Goal: Information Seeking & Learning: Learn about a topic

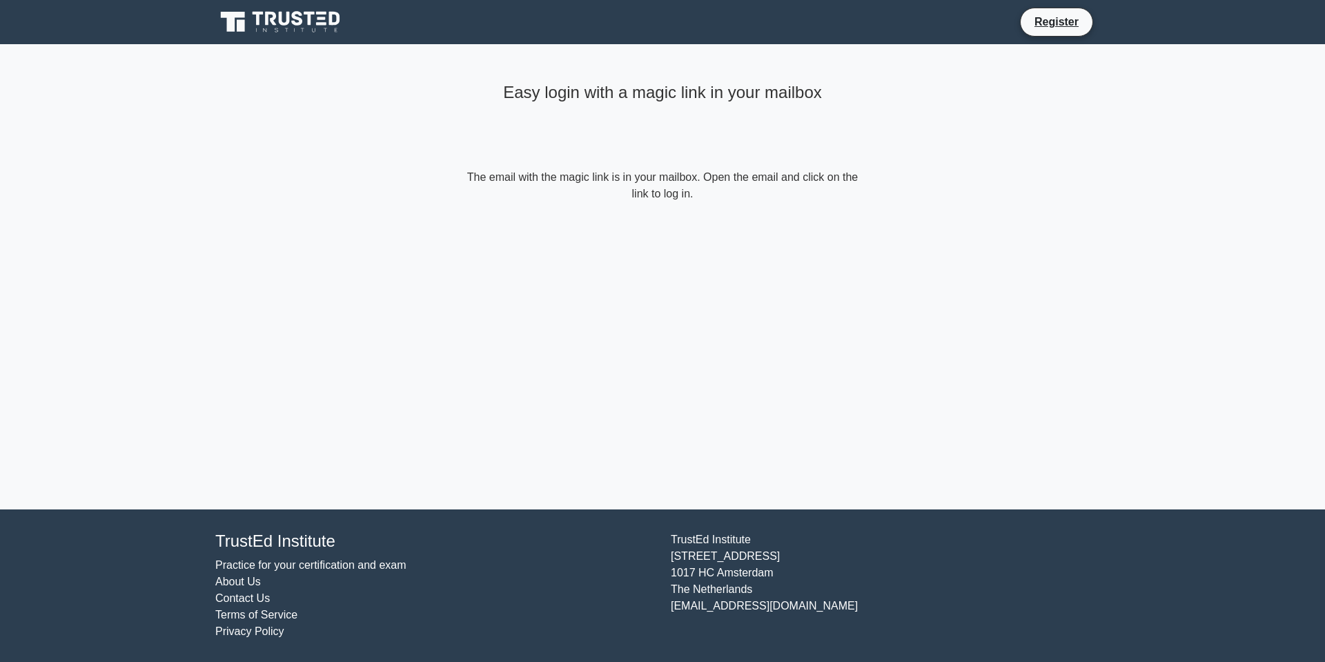
click at [291, 35] on icon at bounding box center [281, 22] width 133 height 26
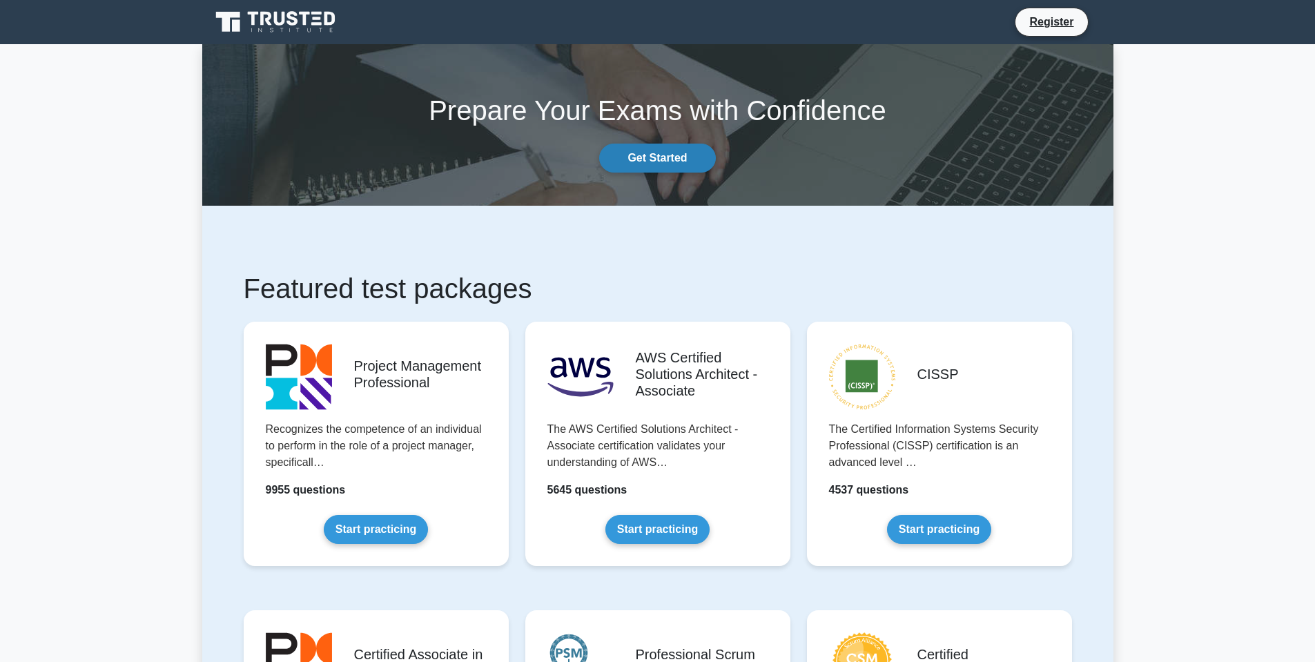
click at [676, 159] on link "Get Started" at bounding box center [657, 158] width 116 height 29
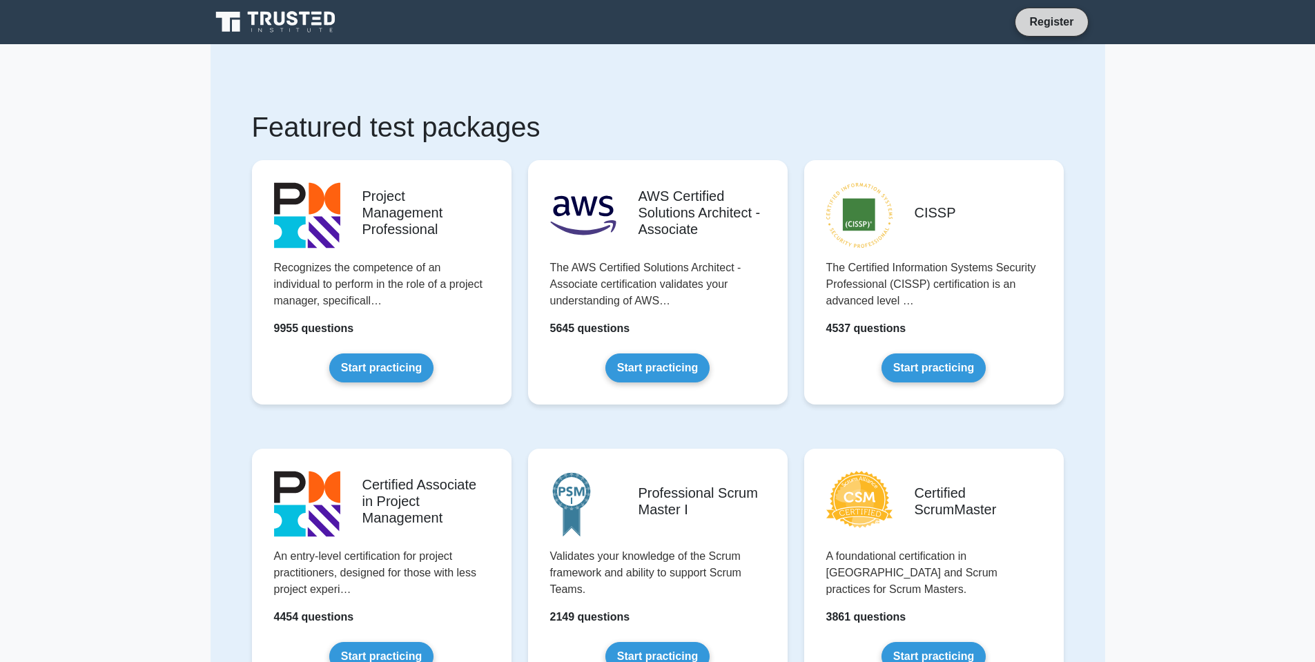
click at [1034, 25] on link "Register" at bounding box center [1051, 21] width 61 height 17
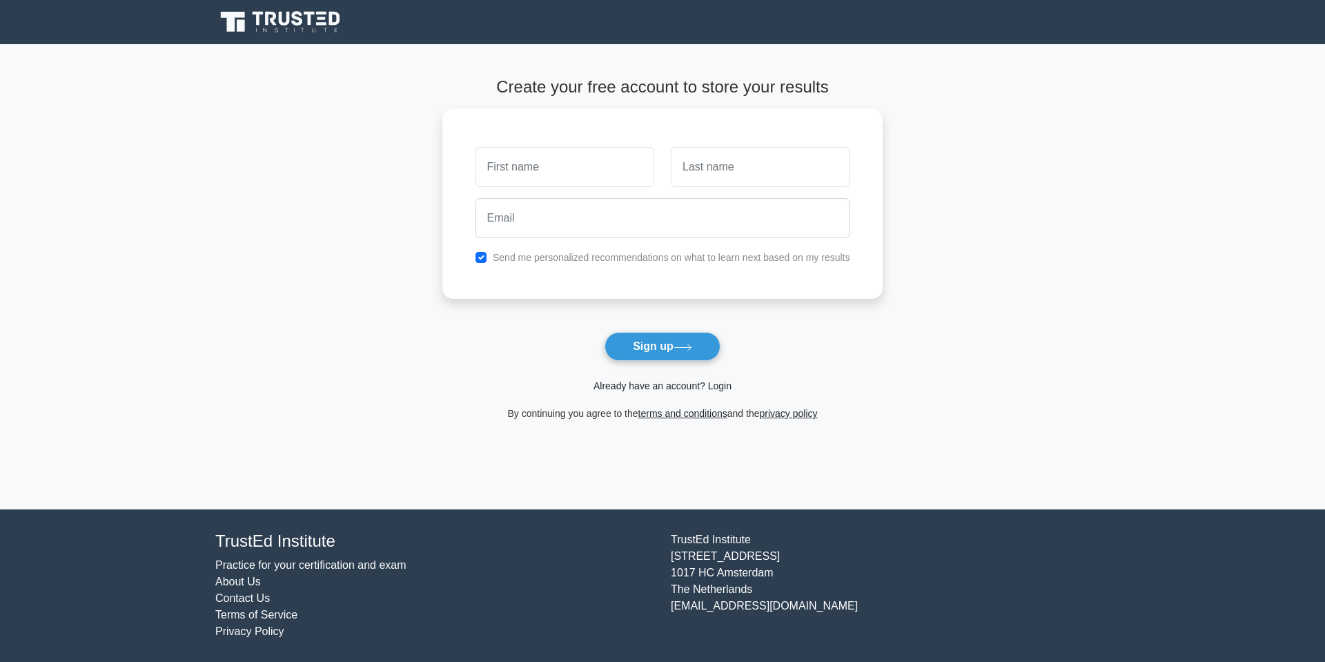
click at [651, 388] on link "Already have an account? Login" at bounding box center [663, 385] width 138 height 11
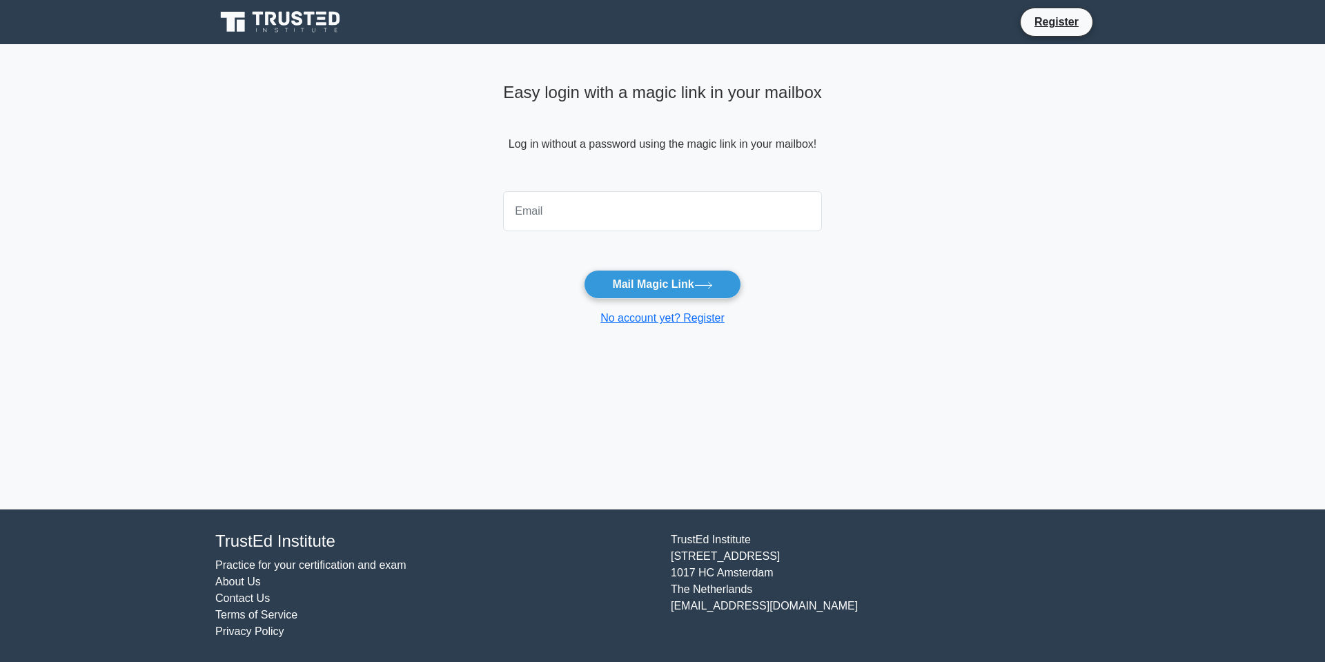
click at [553, 202] on input "email" at bounding box center [662, 211] width 319 height 40
type input "alen@zealous.tech"
click at [627, 295] on button "Mail Magic Link" at bounding box center [662, 284] width 157 height 29
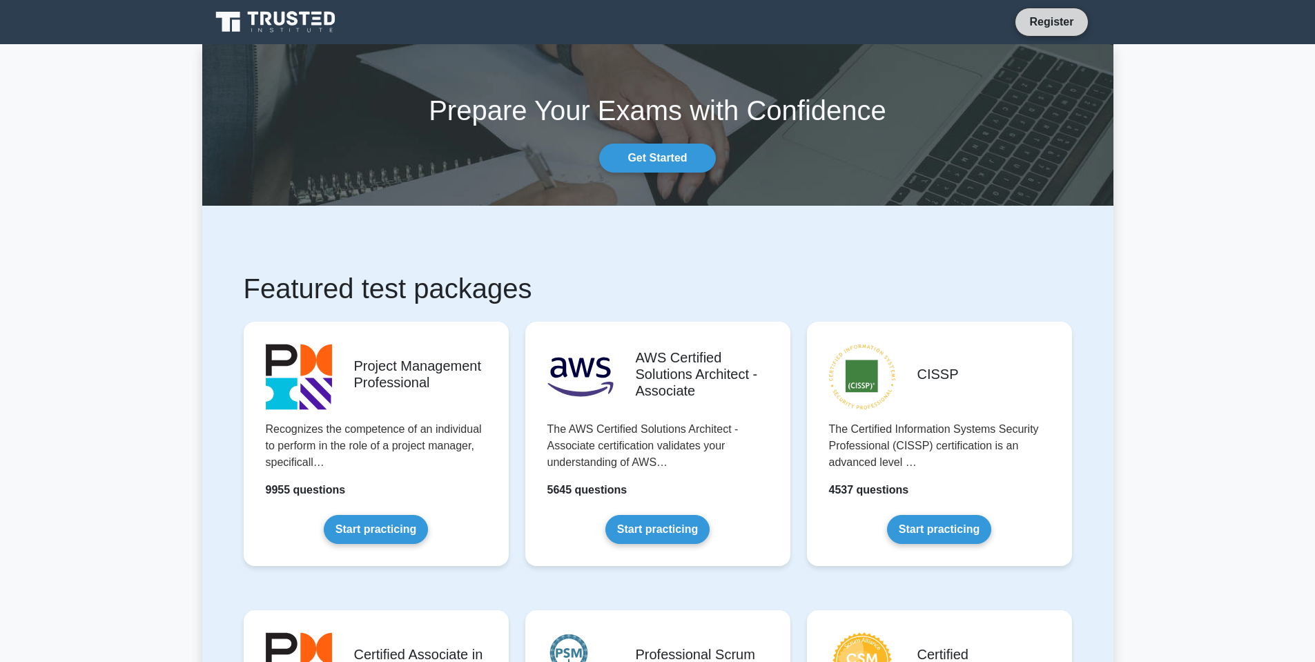
click at [1048, 20] on link "Register" at bounding box center [1051, 21] width 61 height 17
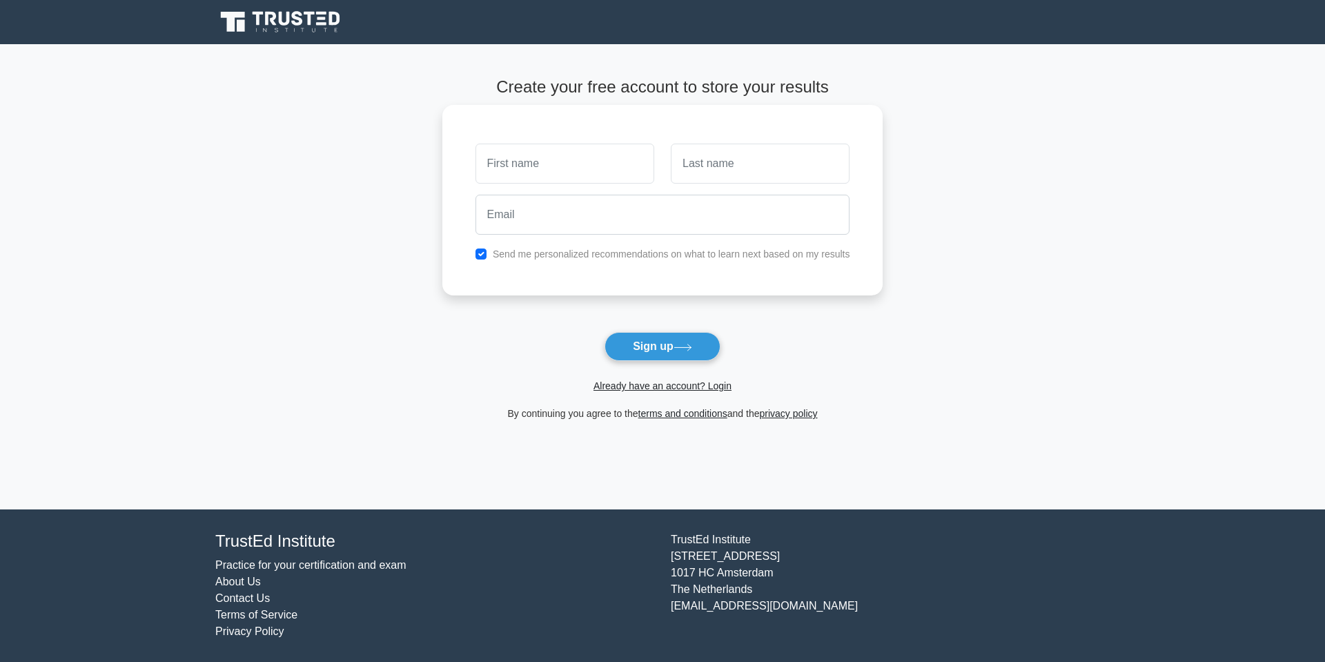
click at [558, 172] on input "text" at bounding box center [564, 164] width 179 height 40
type input "Alen"
click at [717, 171] on input "text" at bounding box center [760, 164] width 179 height 40
type input "Hakobyan"
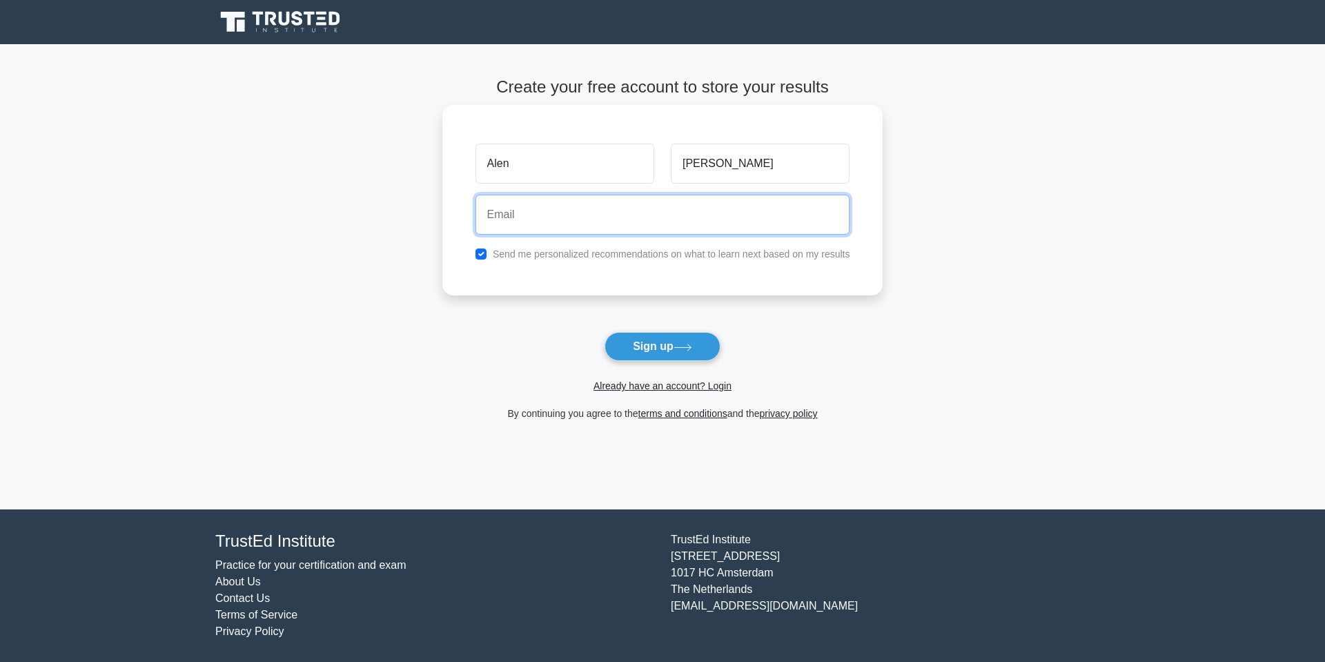
click at [695, 228] on input "email" at bounding box center [662, 215] width 375 height 40
type input "alen@zealous.tech"
click at [480, 252] on input "checkbox" at bounding box center [480, 253] width 11 height 11
checkbox input "false"
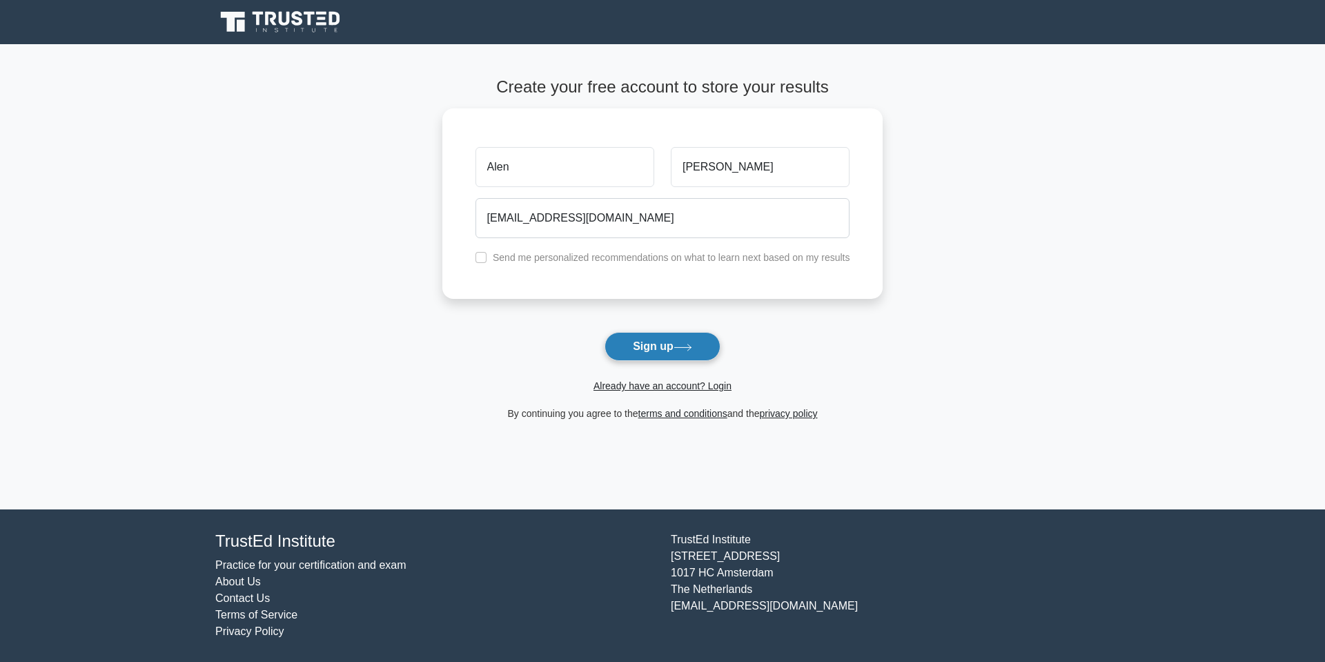
click at [658, 349] on button "Sign up" at bounding box center [663, 346] width 116 height 29
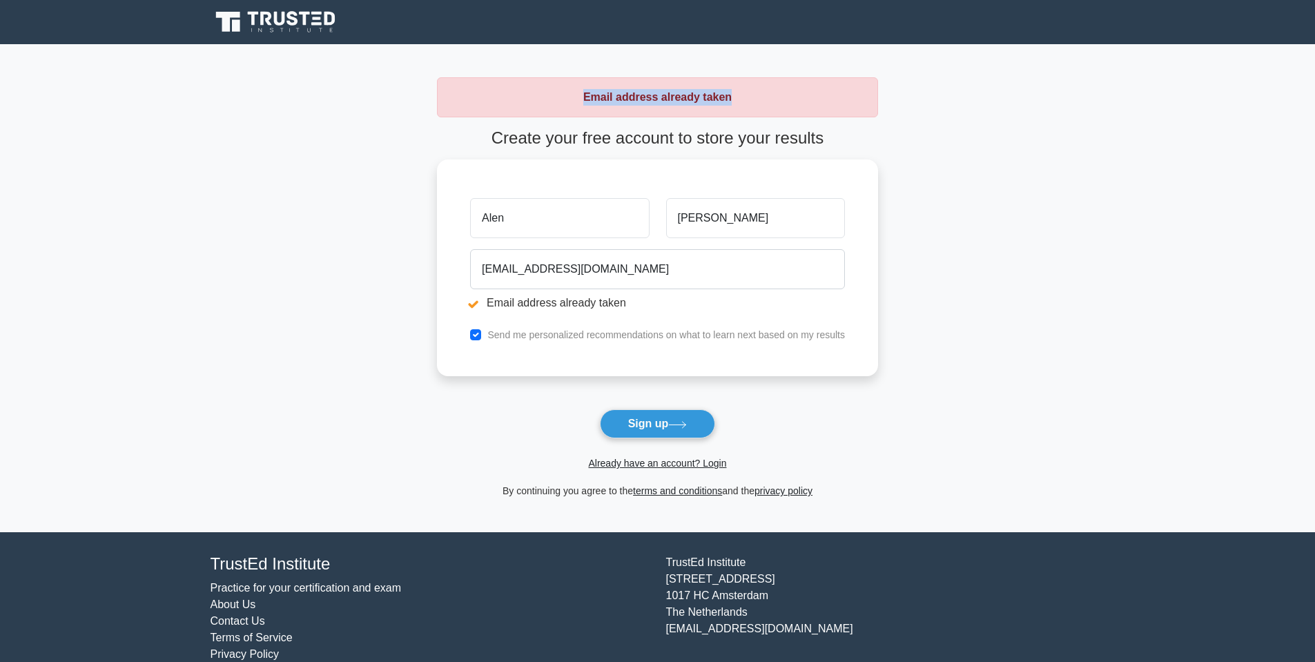
drag, startPoint x: 587, startPoint y: 98, endPoint x: 772, endPoint y: 99, distance: 185.0
click at [772, 99] on div "Email address already taken" at bounding box center [657, 97] width 441 height 40
click at [685, 463] on link "Already have an account? Login" at bounding box center [657, 463] width 138 height 11
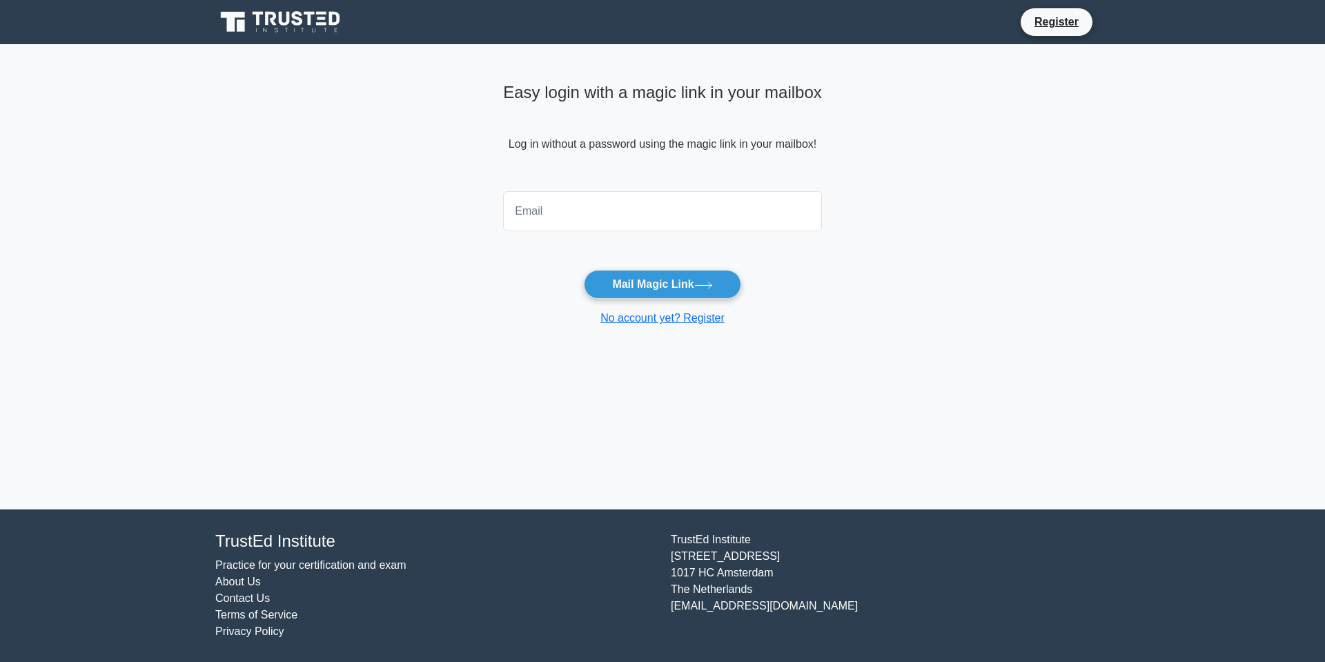
click at [328, 564] on link "Practice for your certification and exam" at bounding box center [310, 565] width 191 height 12
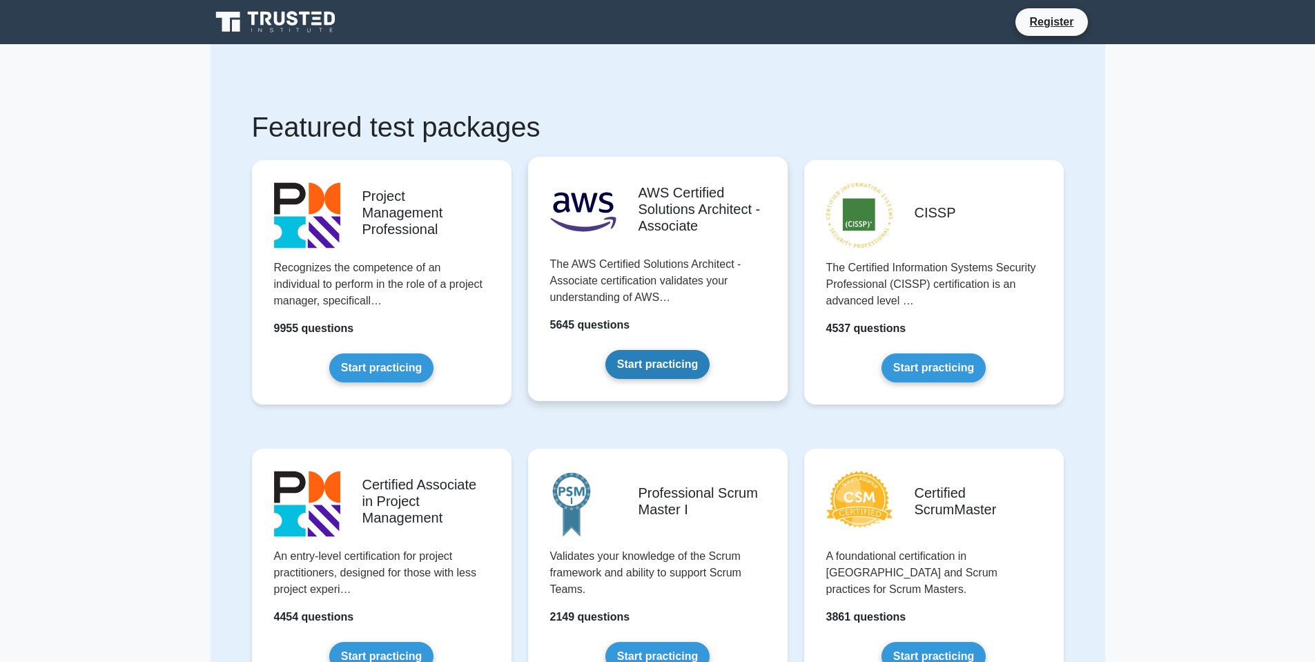
click at [649, 363] on link "Start practicing" at bounding box center [657, 364] width 104 height 29
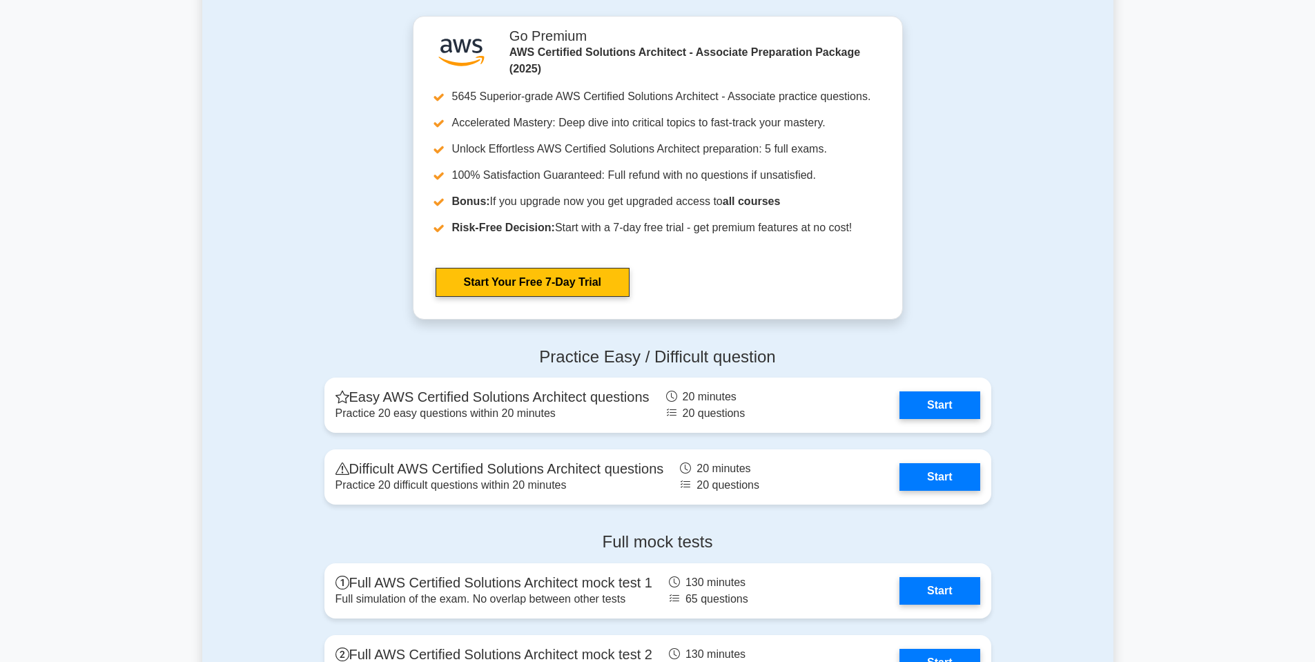
scroll to position [2943, 0]
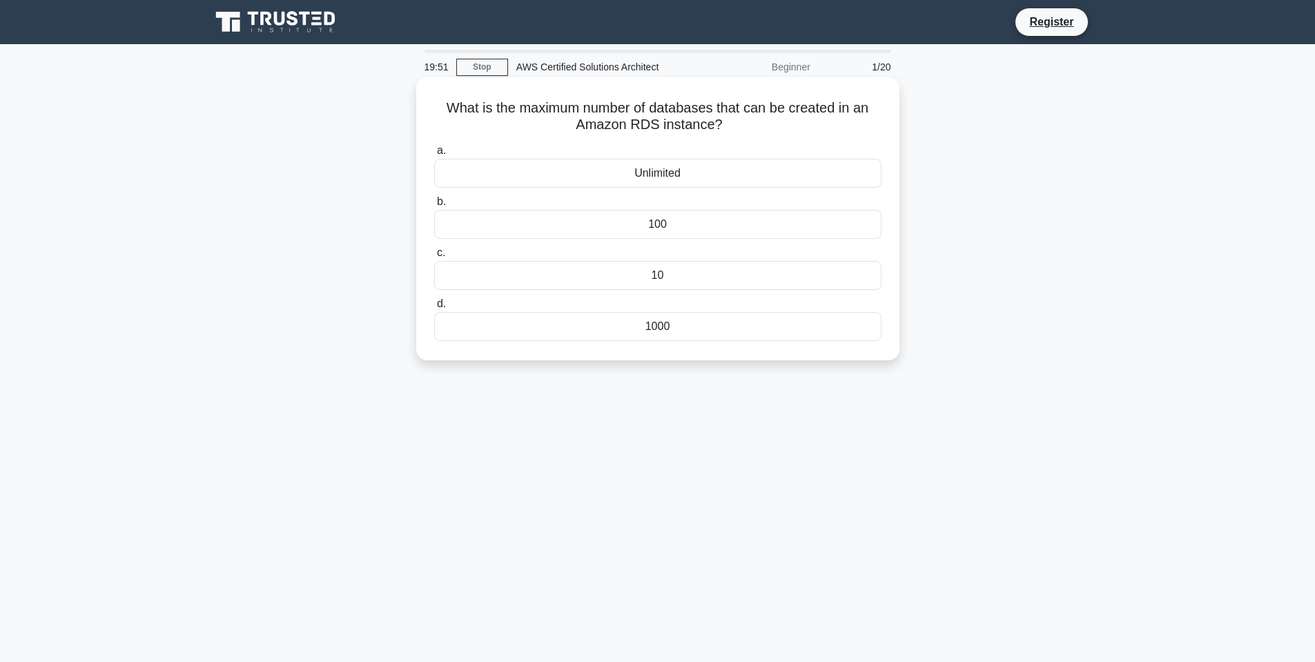
click at [643, 219] on div "100" at bounding box center [657, 224] width 447 height 29
click at [434, 206] on input "b. 100" at bounding box center [434, 201] width 0 height 9
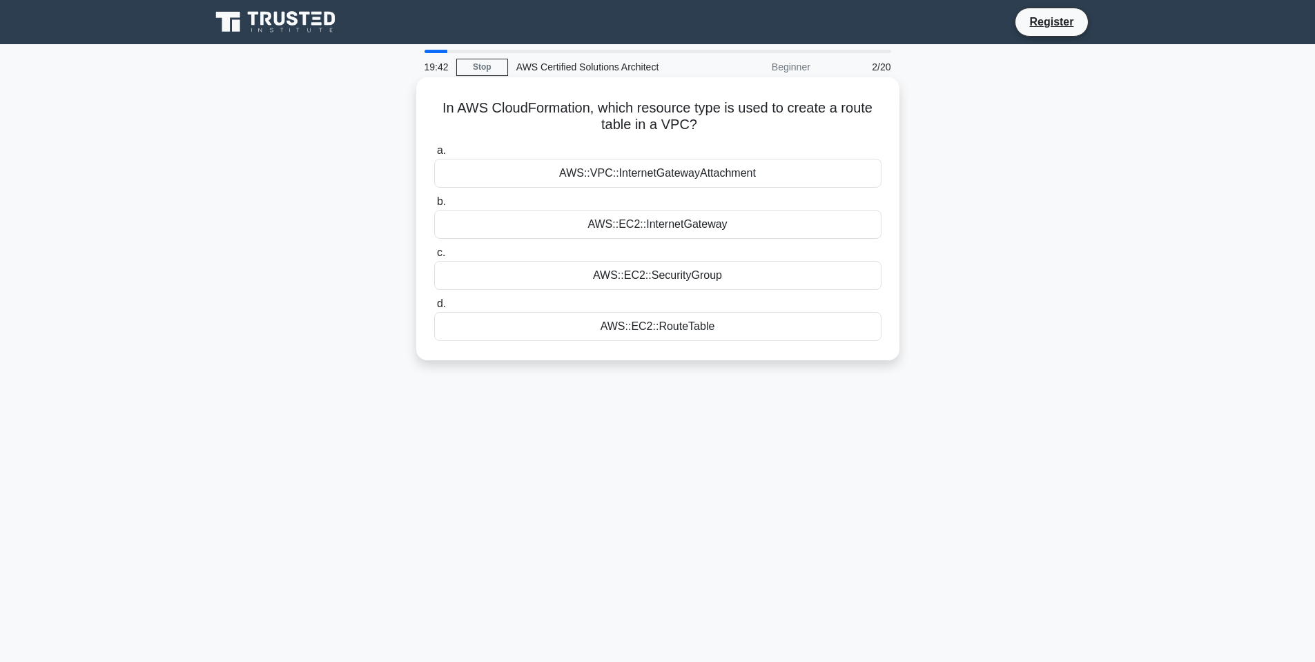
click at [692, 327] on div "AWS::EC2::RouteTable" at bounding box center [657, 326] width 447 height 29
click at [434, 308] on input "d. AWS::EC2::RouteTable" at bounding box center [434, 304] width 0 height 9
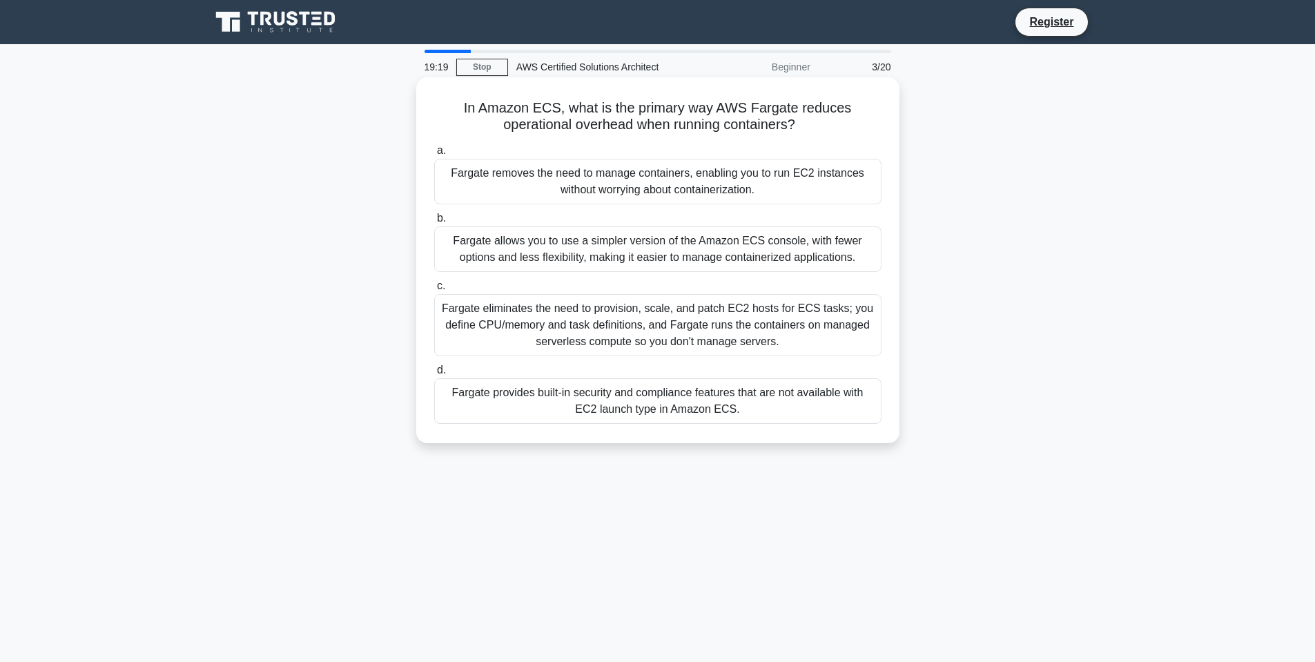
click at [820, 255] on div "Fargate allows you to use a simpler version of the Amazon ECS console, with few…" at bounding box center [657, 249] width 447 height 46
click at [434, 223] on input "b. Fargate allows you to use a simpler version of the Amazon ECS console, with …" at bounding box center [434, 218] width 0 height 9
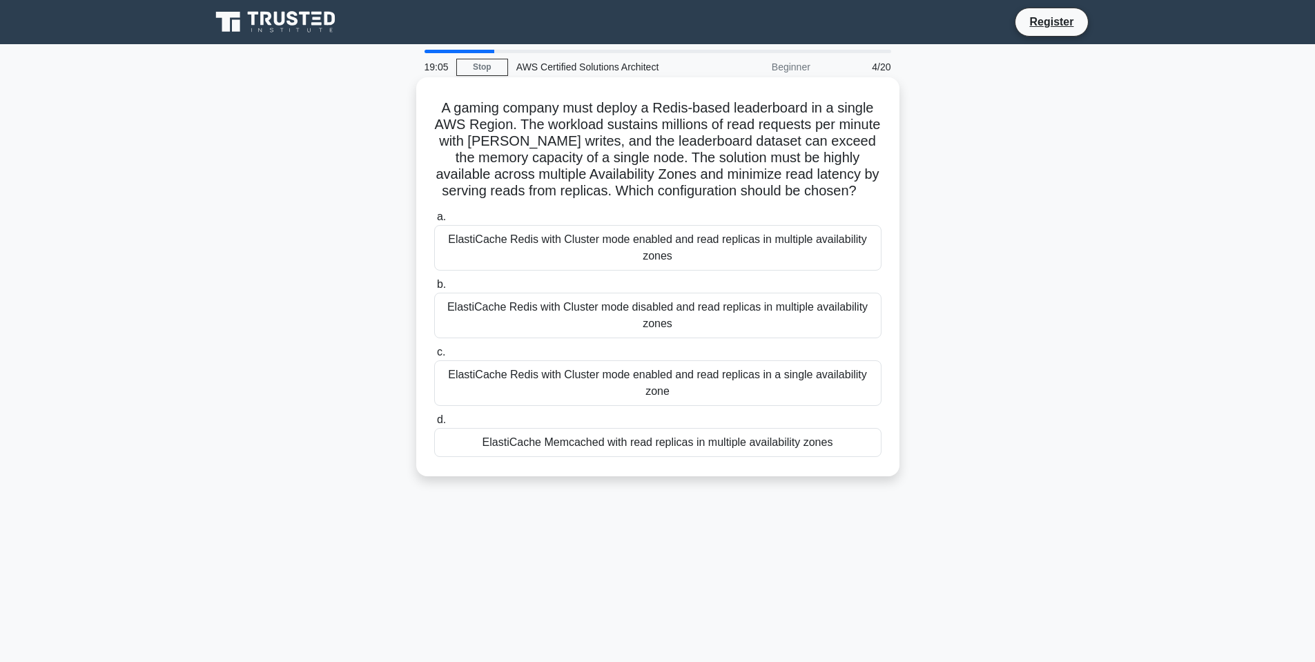
click at [660, 444] on div "ElastiCache Memcached with read replicas in multiple availability zones" at bounding box center [657, 442] width 447 height 29
click at [434, 424] on input "d. ElastiCache Memcached with read replicas in multiple availability zones" at bounding box center [434, 419] width 0 height 9
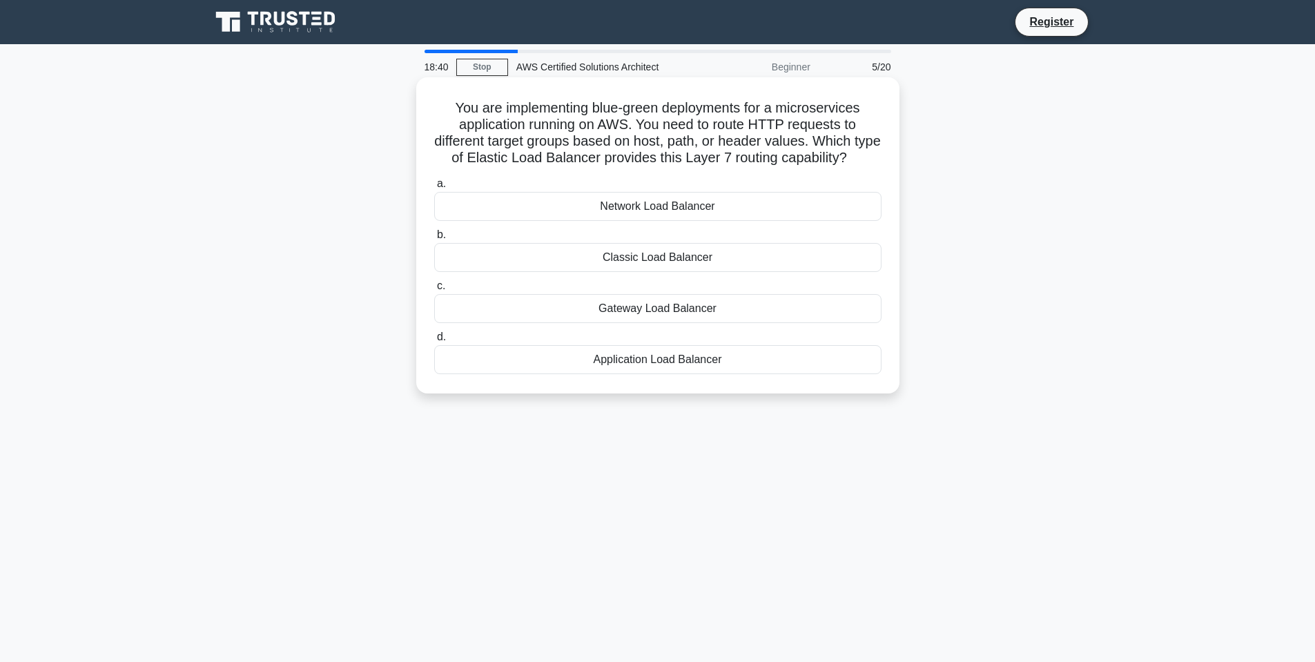
click at [669, 204] on div "Network Load Balancer" at bounding box center [657, 206] width 447 height 29
click at [434, 188] on input "a. Network Load Balancer" at bounding box center [434, 183] width 0 height 9
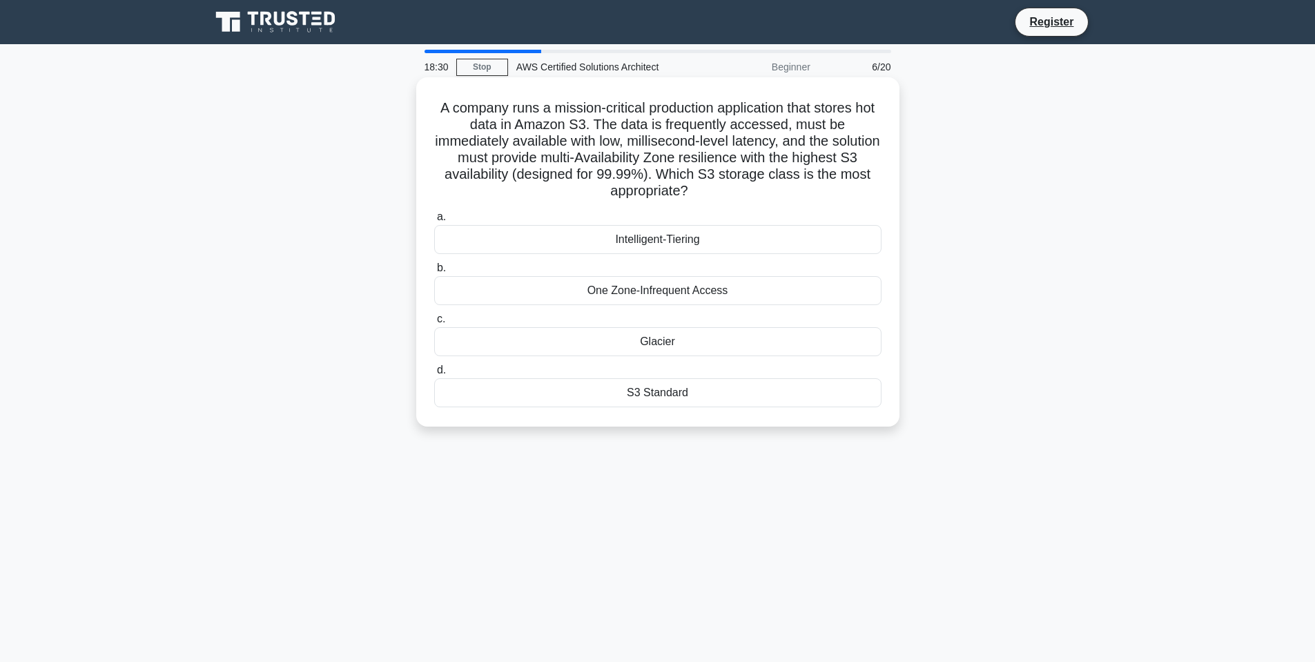
click at [692, 342] on div "Glacier" at bounding box center [657, 341] width 447 height 29
click at [434, 324] on input "c. Glacier" at bounding box center [434, 319] width 0 height 9
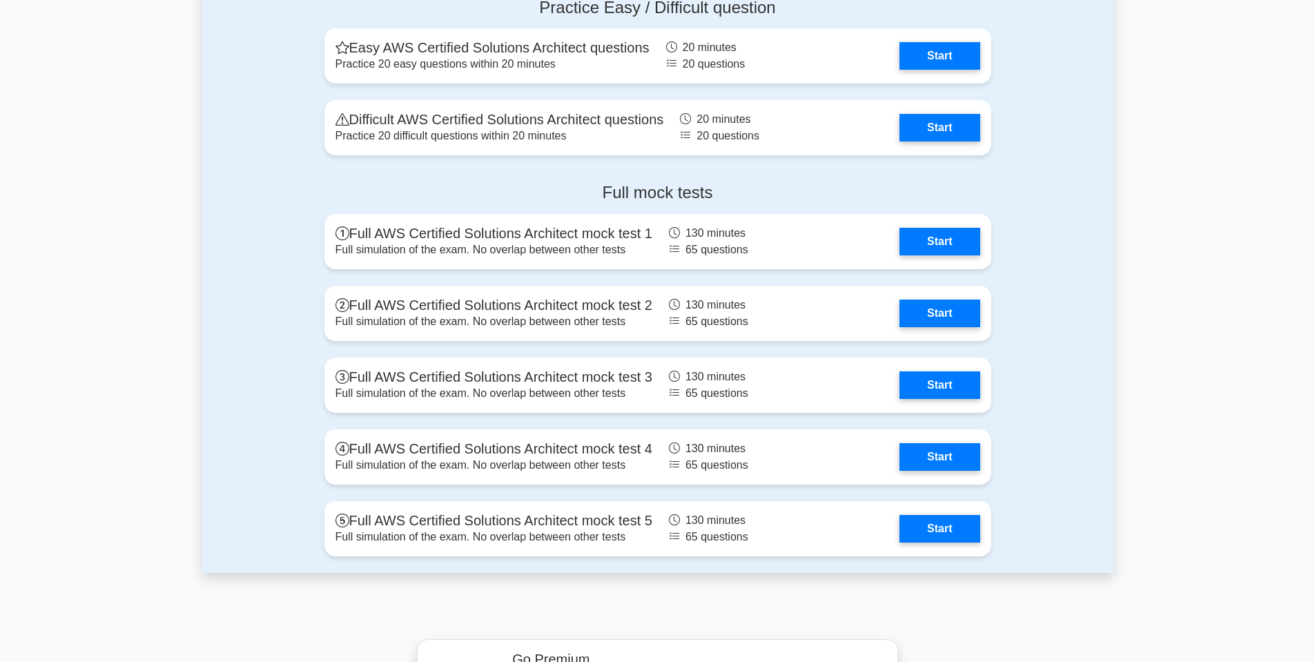
scroll to position [3258, 0]
